Goal: Transaction & Acquisition: Purchase product/service

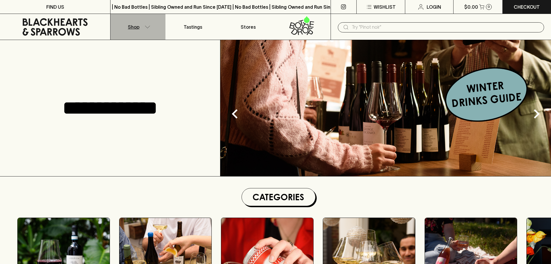
click at [146, 26] on icon "button" at bounding box center [148, 26] width 6 height 3
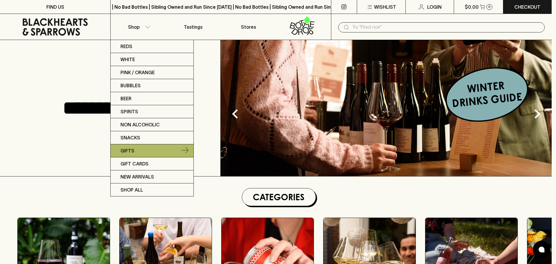
click at [172, 149] on link "Gifts" at bounding box center [152, 150] width 83 height 13
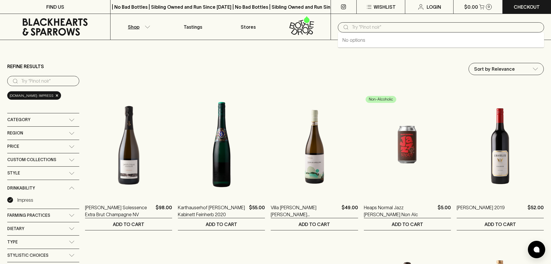
click at [356, 30] on input "text" at bounding box center [446, 27] width 188 height 9
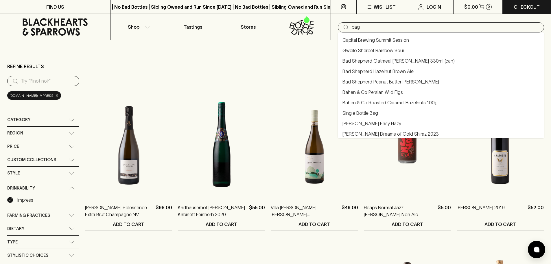
type input "bag"
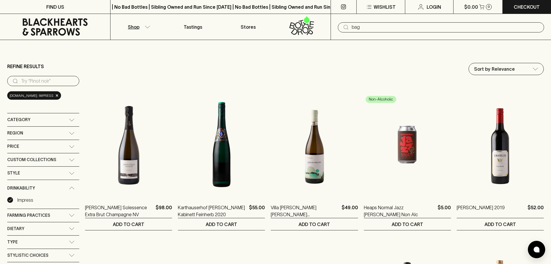
type input "bag"
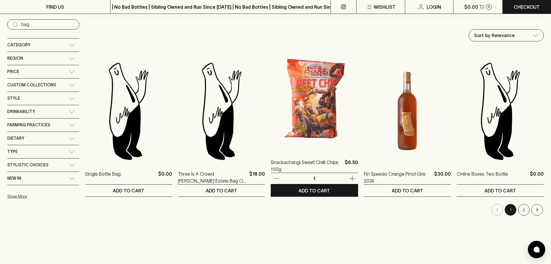
scroll to position [58, 0]
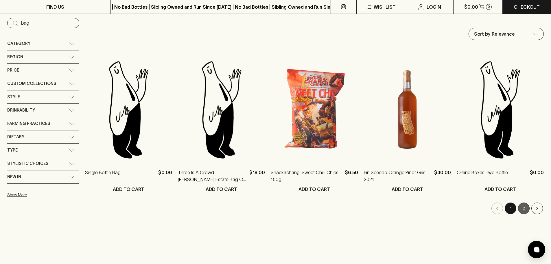
click at [523, 208] on button "2" at bounding box center [524, 208] width 12 height 12
